Goal: Task Accomplishment & Management: Complete application form

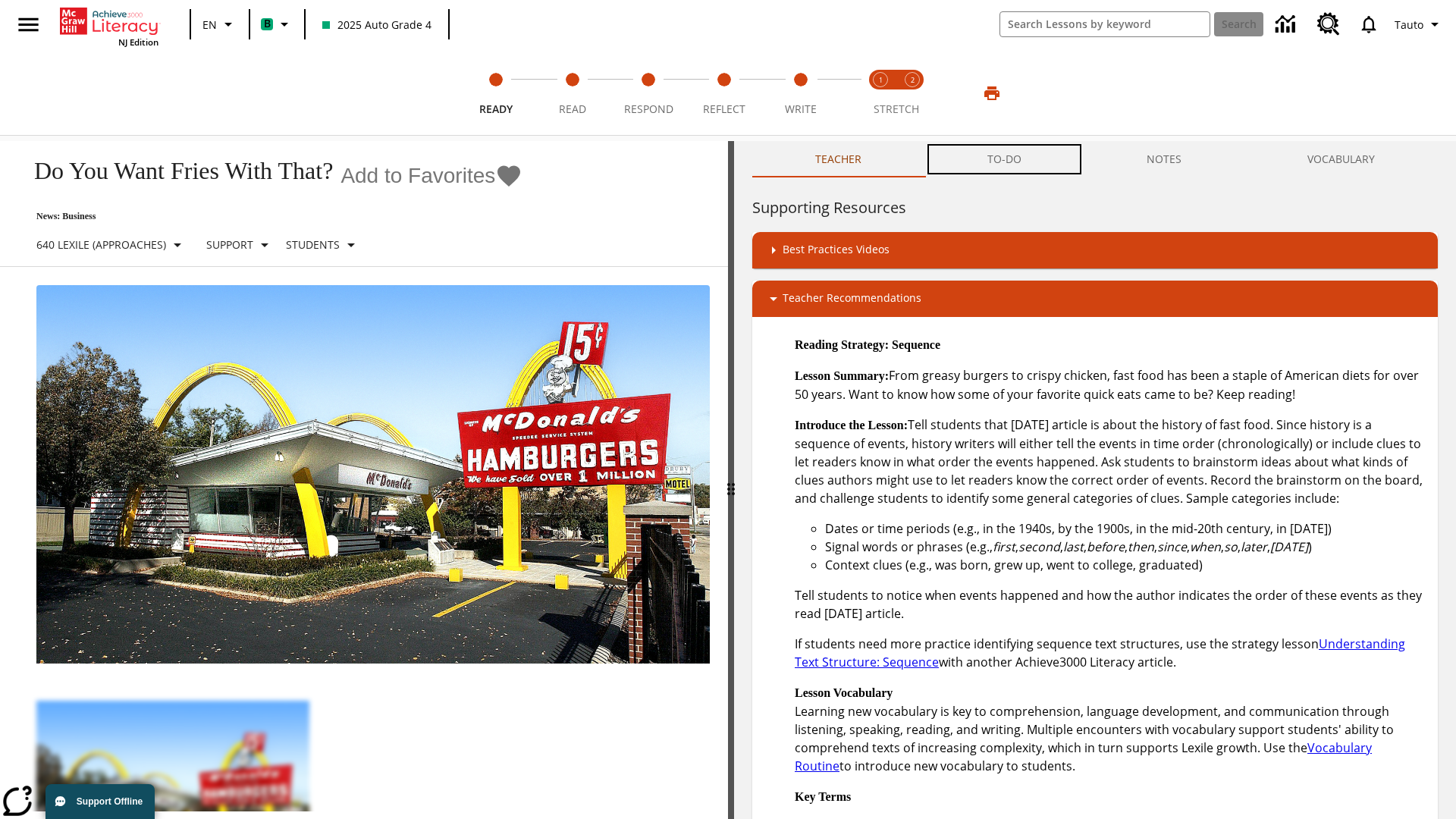
click at [1005, 159] on button "TO-DO" at bounding box center [1004, 159] width 160 height 36
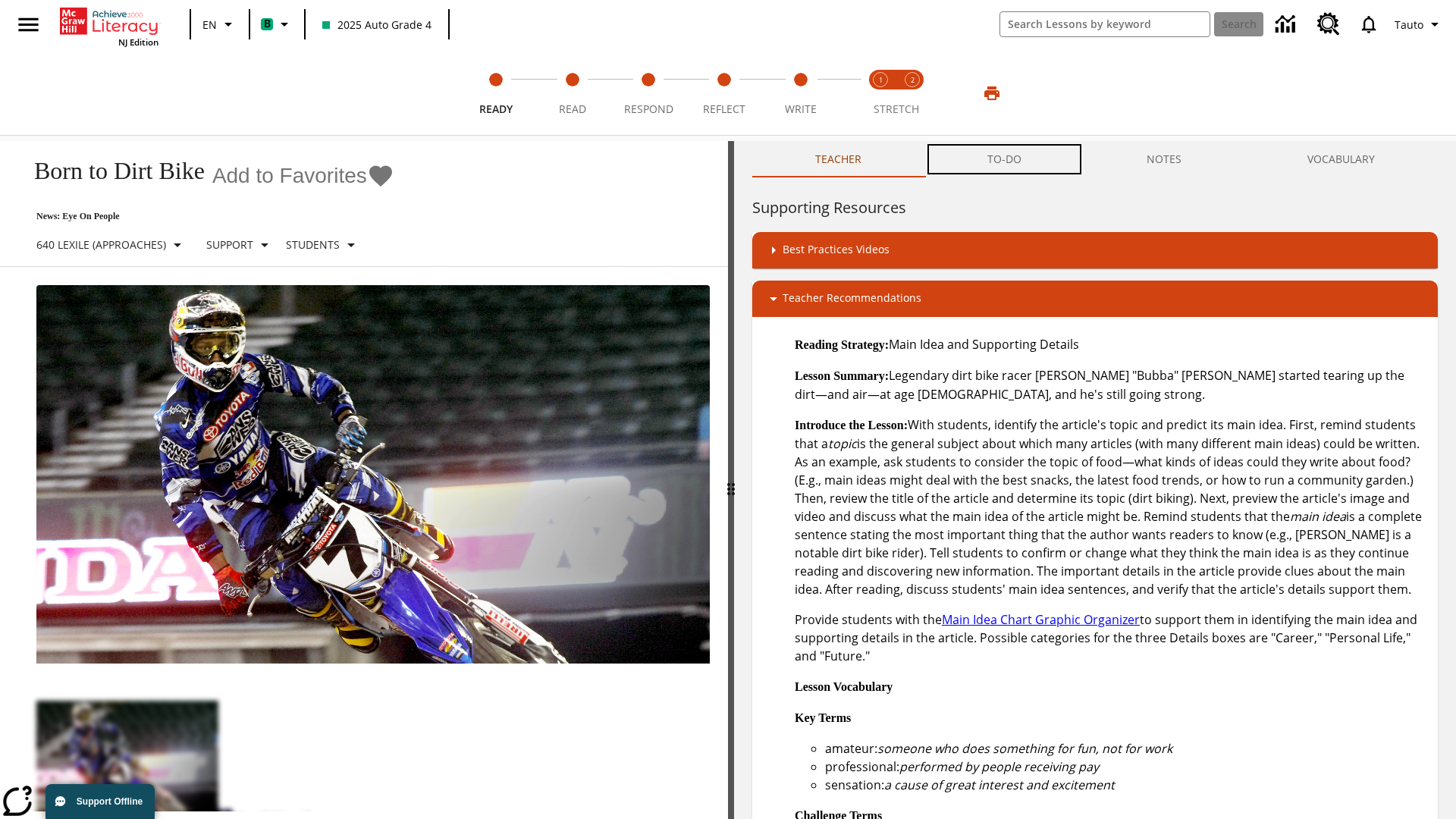
click at [1005, 159] on button "TO-DO" at bounding box center [1004, 159] width 160 height 36
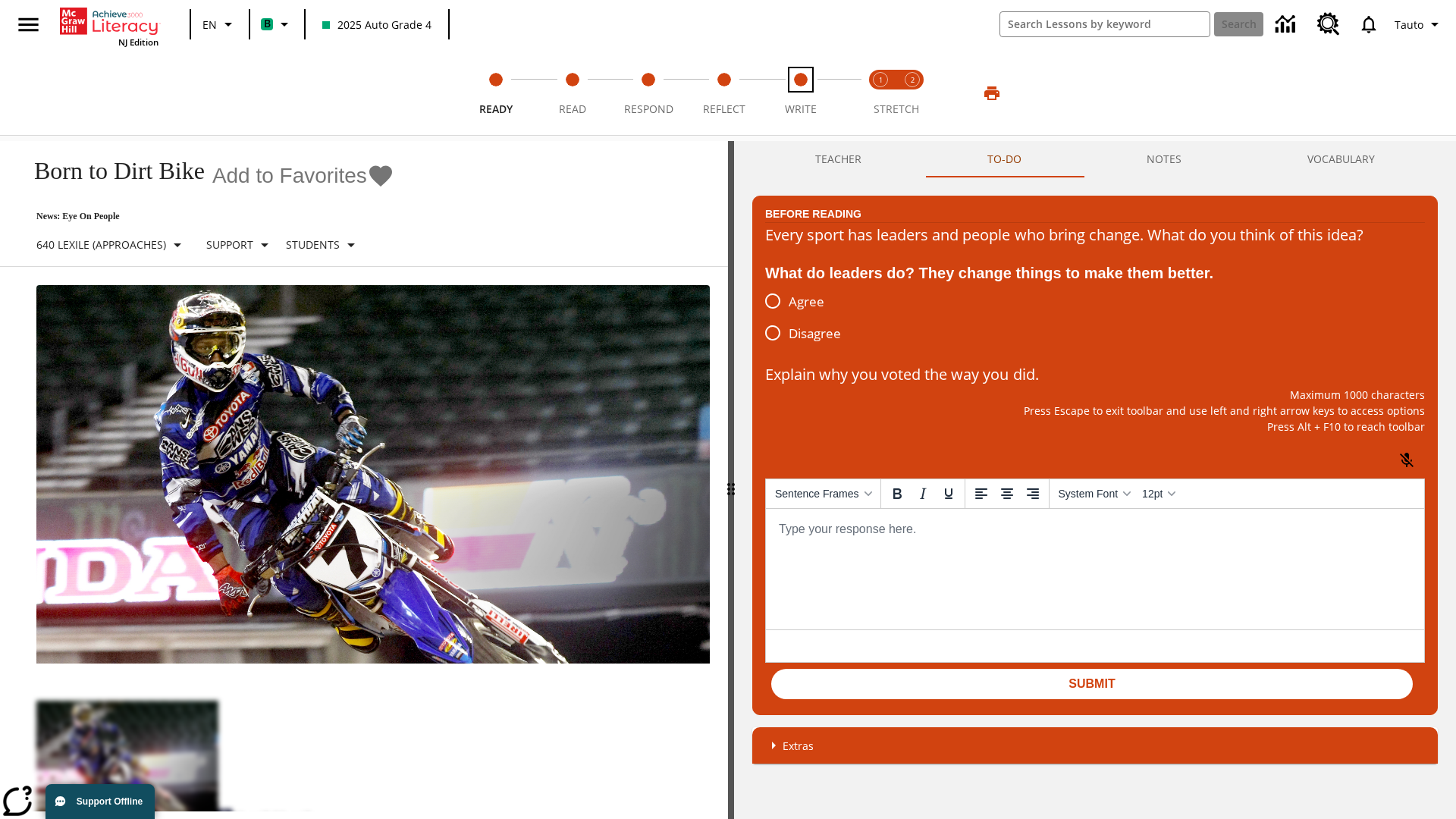
click at [800, 94] on span "Write" at bounding box center [800, 102] width 32 height 27
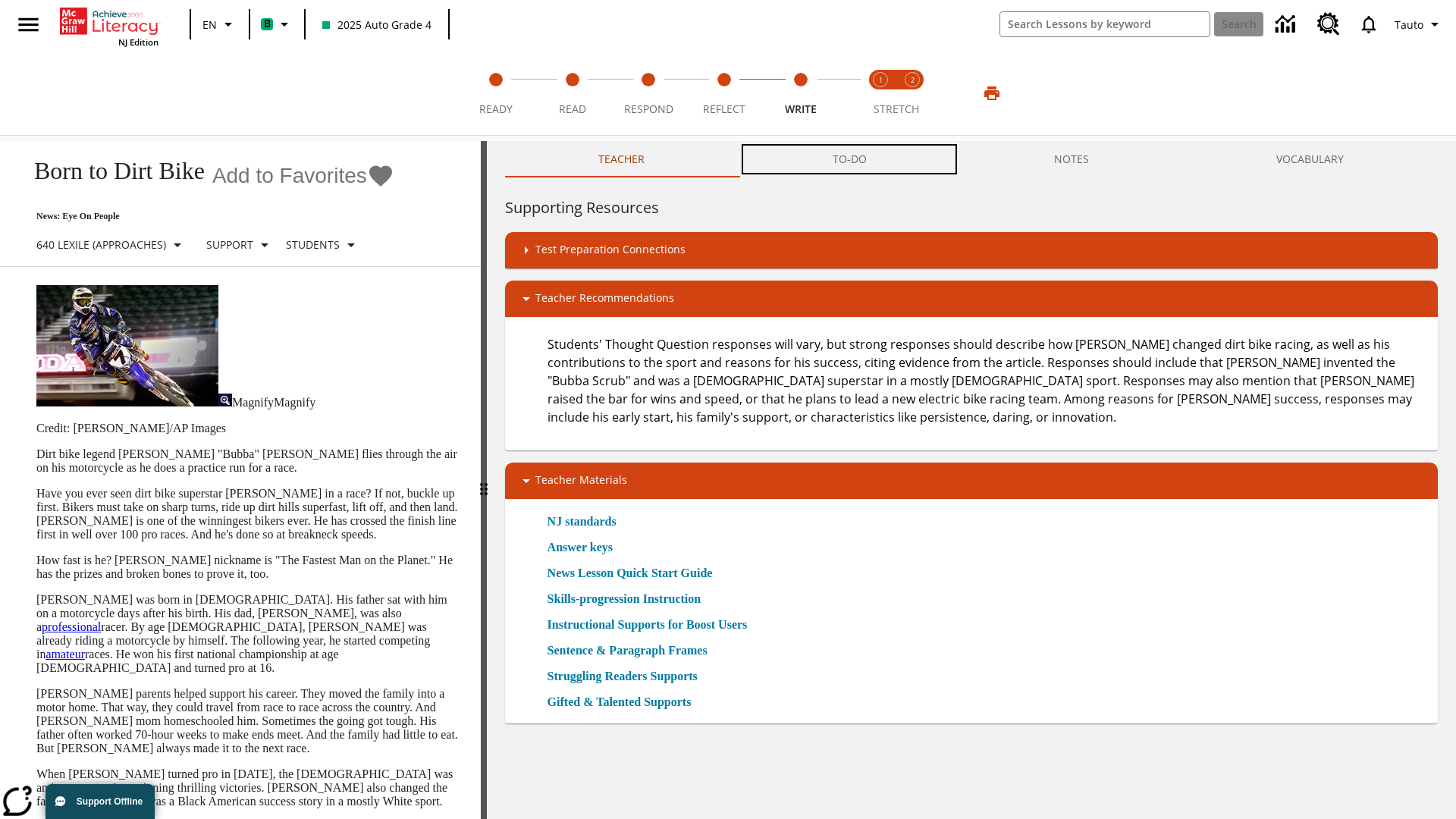
scroll to position [1, 0]
click at [850, 159] on button "TO-DO" at bounding box center [849, 159] width 222 height 36
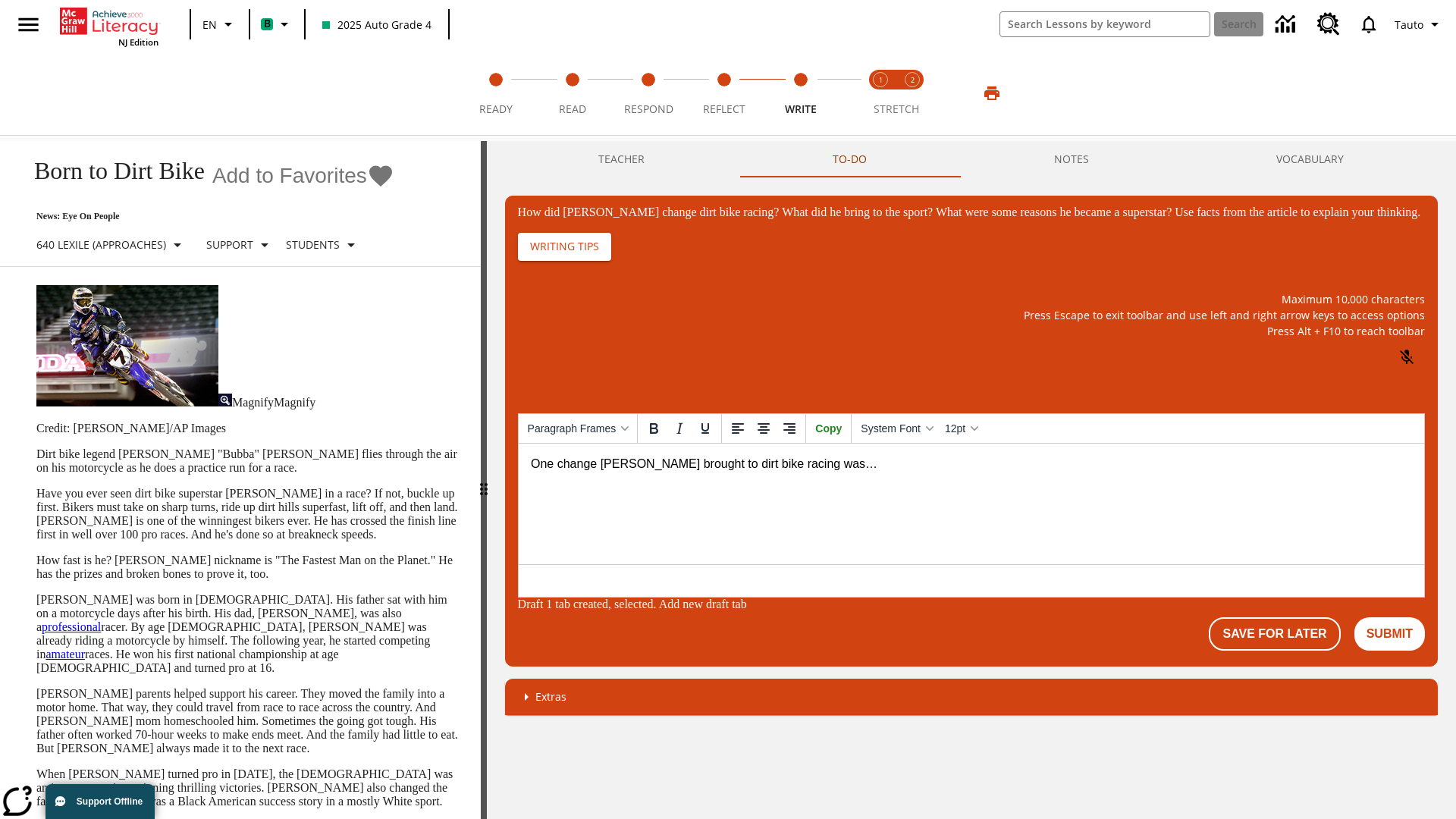
scroll to position [0, 0]
click at [1278, 635] on button "Save For Later" at bounding box center [1274, 634] width 132 height 34
